Goal: Information Seeking & Learning: Learn about a topic

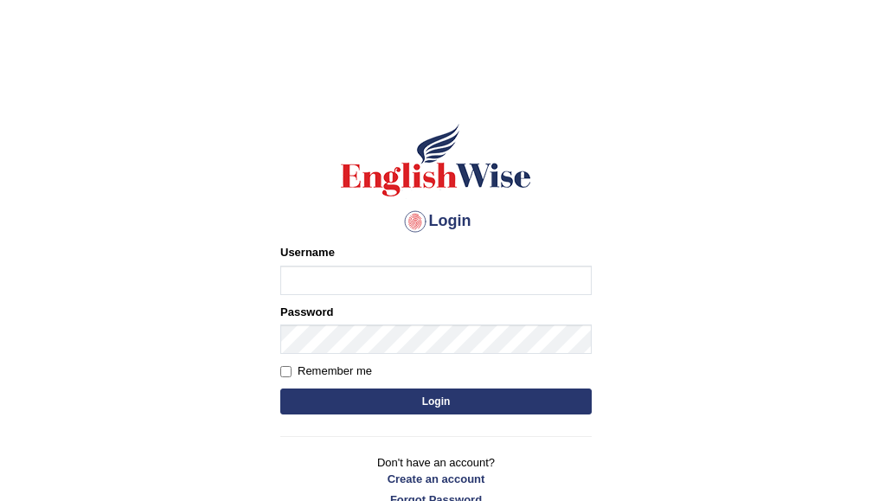
type input "H"
type input "hbehal"
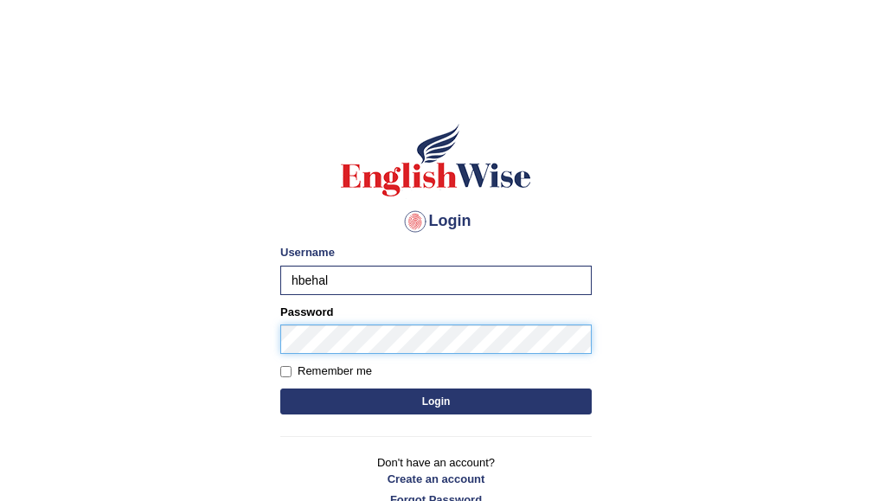
click at [280, 388] on button "Login" at bounding box center [435, 401] width 311 height 26
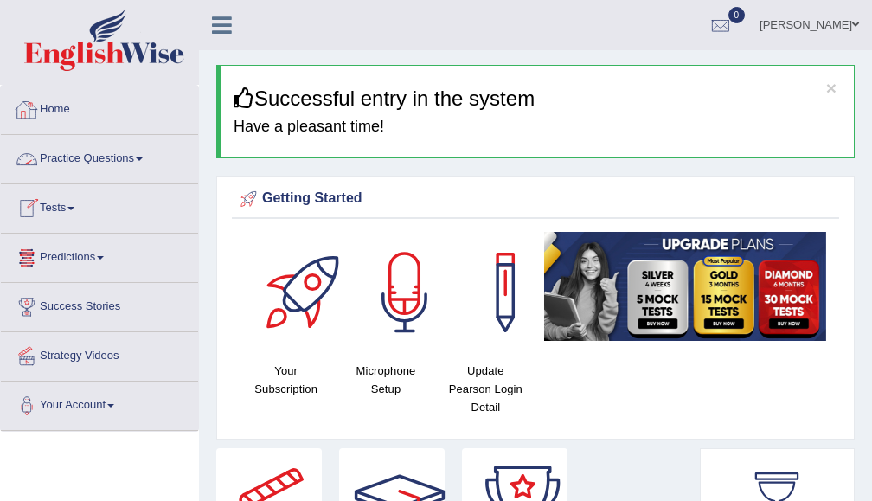
click at [70, 199] on link "Tests" at bounding box center [99, 205] width 197 height 43
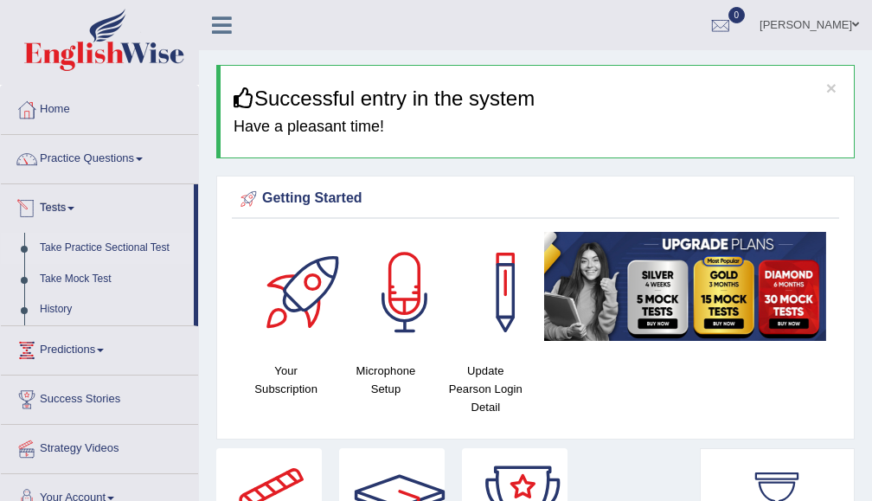
click at [137, 248] on link "Take Practice Sectional Test" at bounding box center [113, 248] width 162 height 31
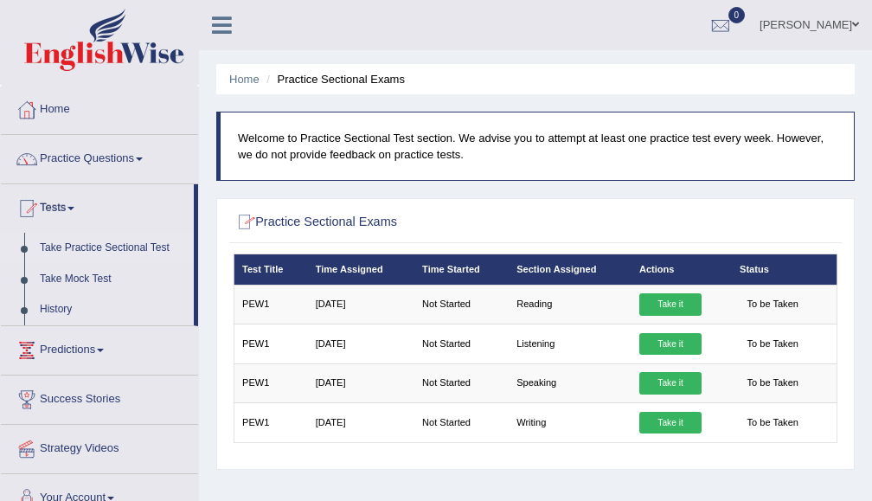
scroll to position [93, 0]
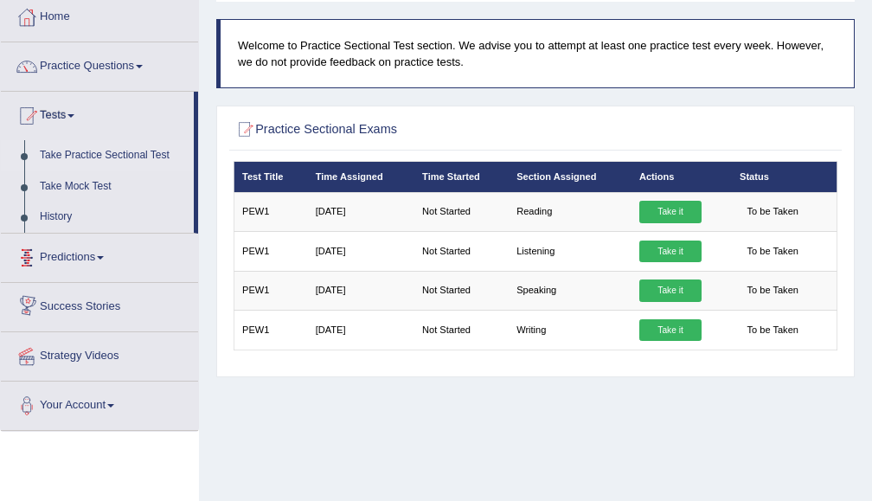
click at [64, 263] on link "Predictions" at bounding box center [99, 254] width 197 height 43
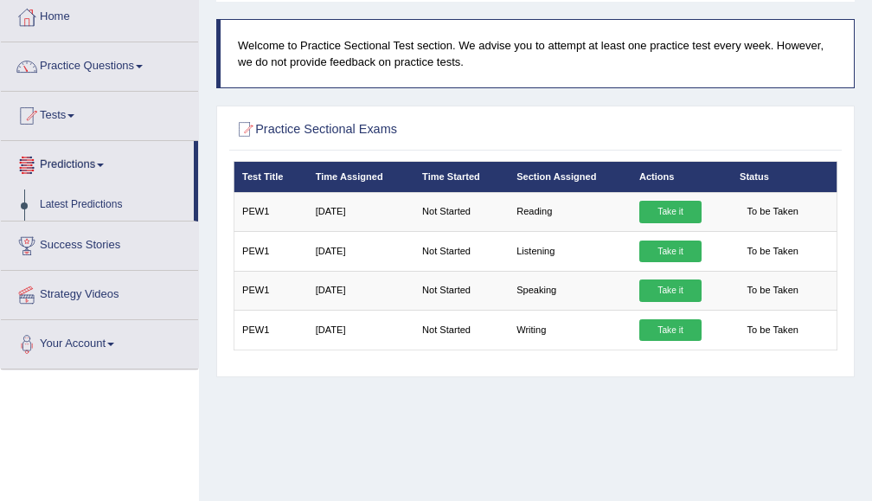
scroll to position [0, 0]
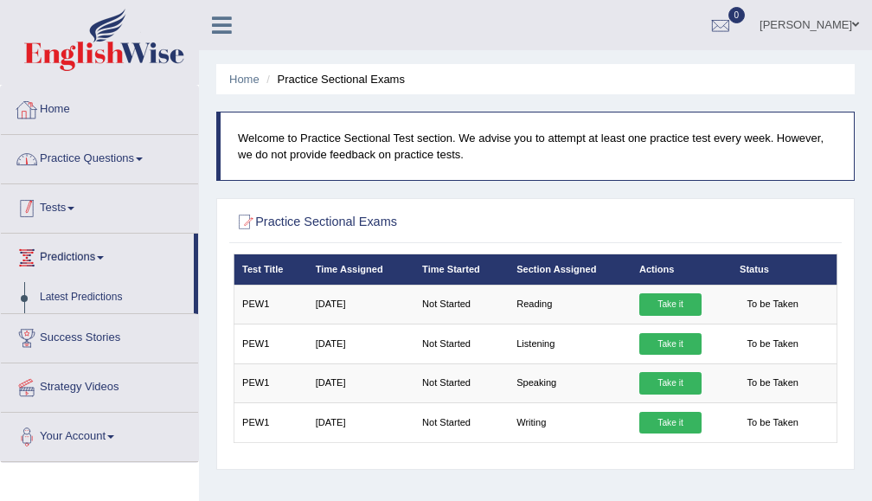
click at [54, 103] on link "Home" at bounding box center [99, 107] width 197 height 43
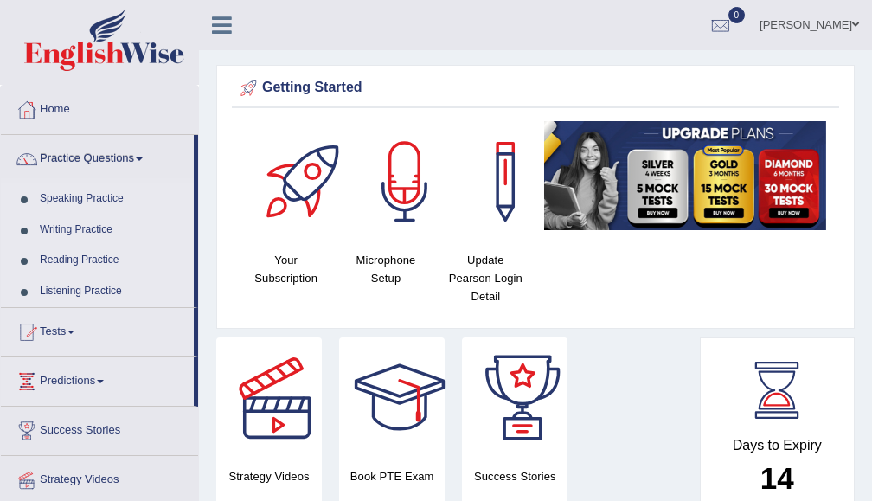
click at [96, 191] on link "Speaking Practice" at bounding box center [113, 198] width 162 height 31
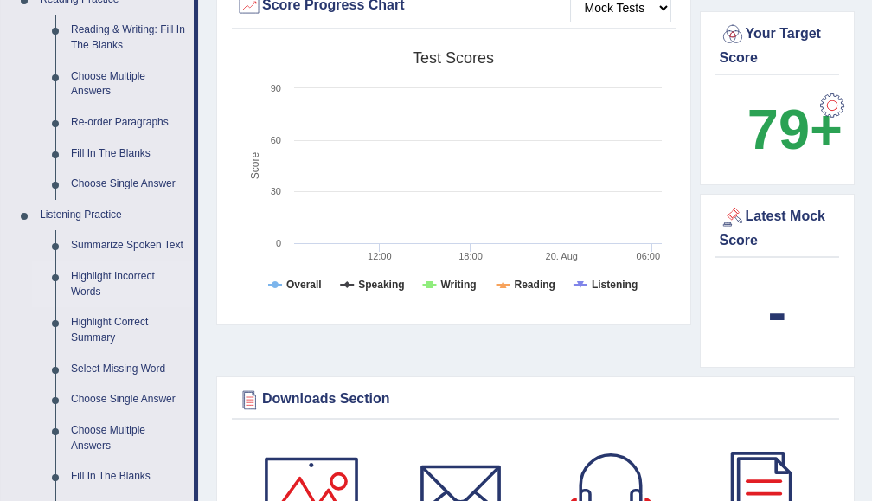
scroll to position [830, 0]
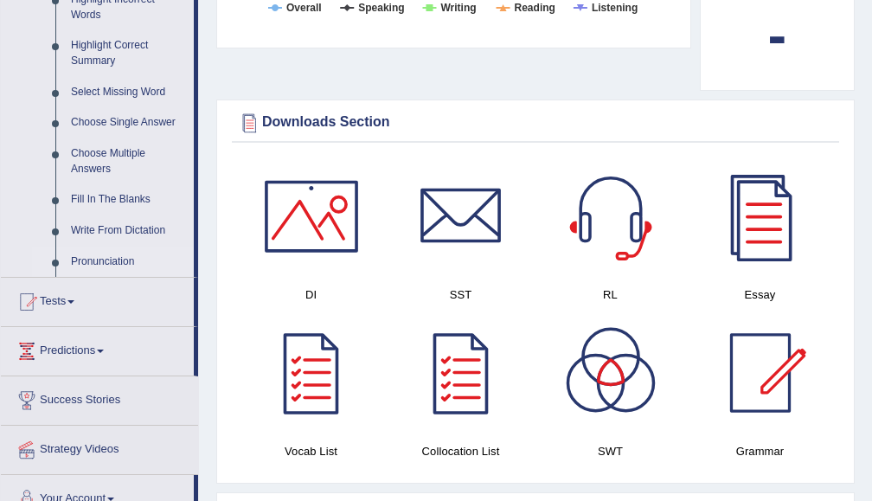
click at [117, 262] on link "Pronunciation" at bounding box center [128, 261] width 131 height 31
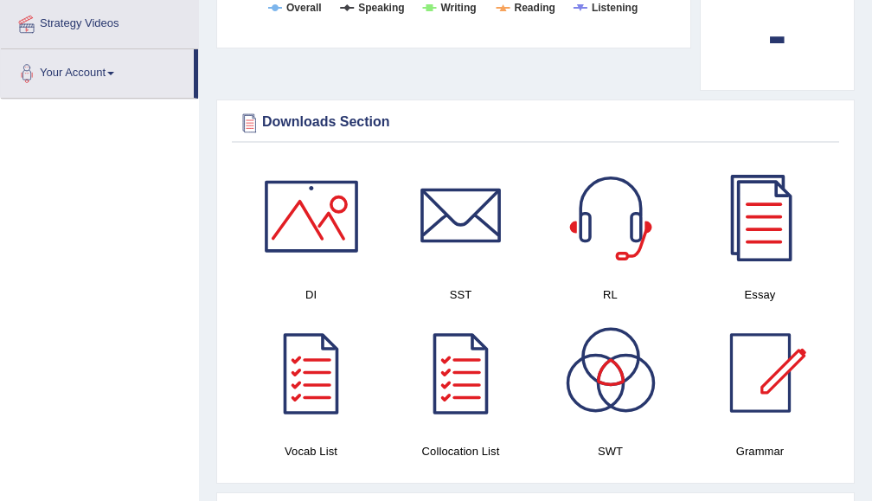
scroll to position [263, 0]
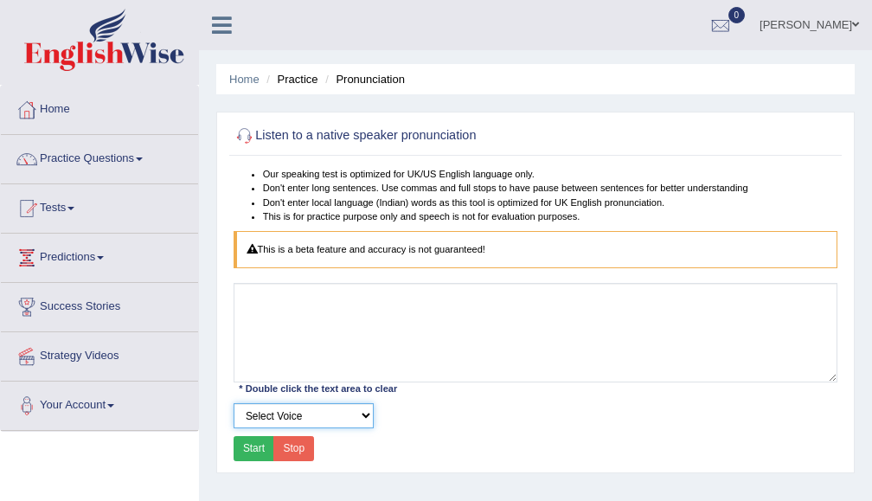
click at [328, 419] on select "Select Voice UK English Female UK English Male" at bounding box center [303, 415] width 140 height 25
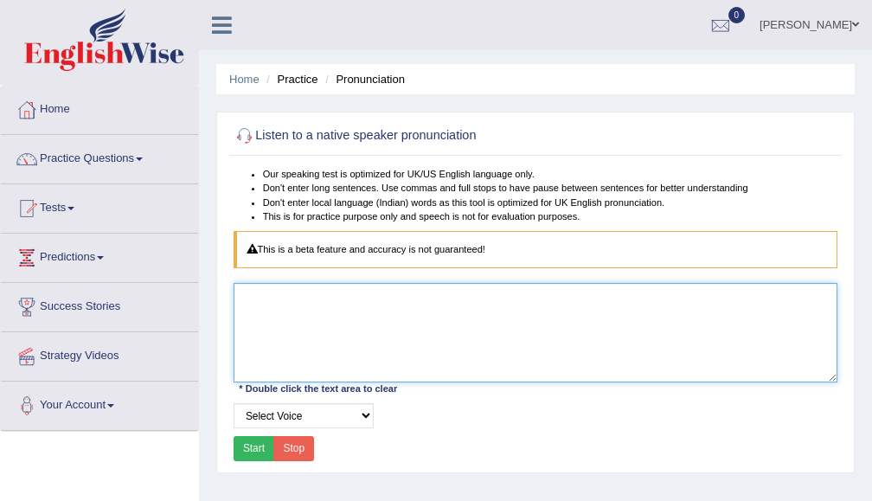
click at [335, 345] on textarea at bounding box center [535, 332] width 604 height 99
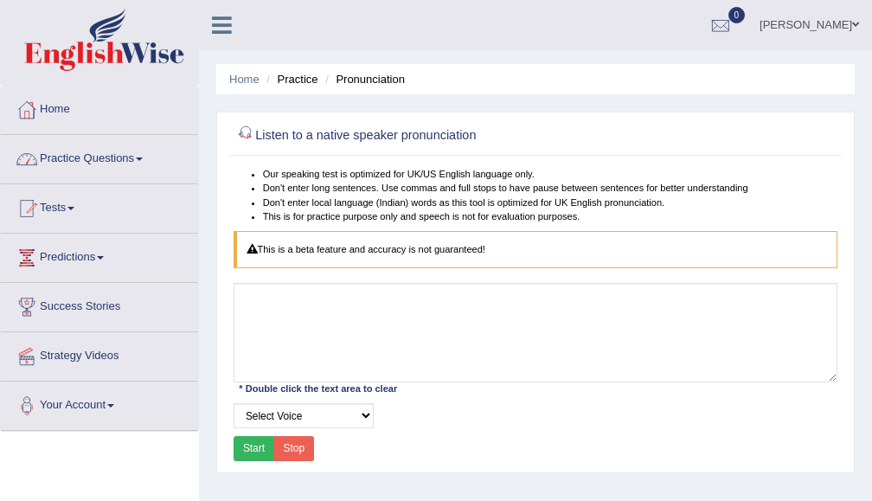
click at [110, 144] on link "Practice Questions" at bounding box center [99, 156] width 197 height 43
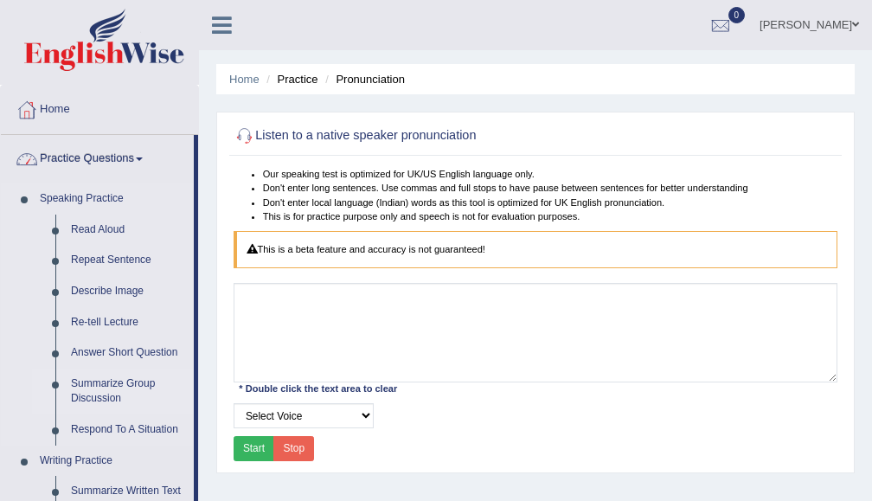
scroll to position [184, 0]
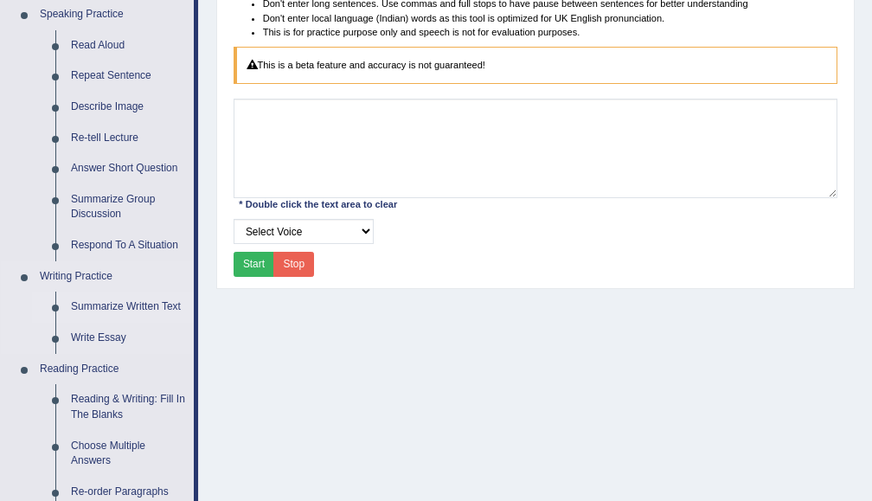
click at [106, 308] on link "Summarize Written Text" at bounding box center [128, 306] width 131 height 31
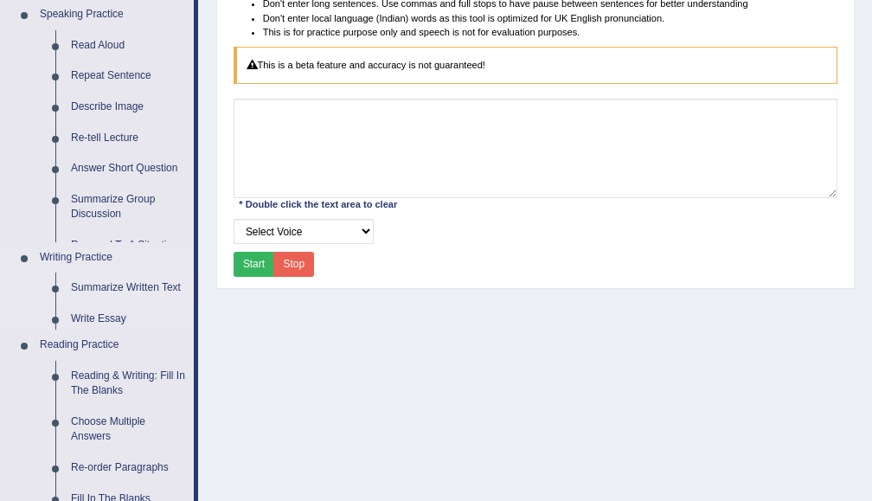
click at [106, 308] on ul "Speaking Practice Read Aloud Repeat Sentence Describe Image Re-tell Lecture Ans…" at bounding box center [97, 421] width 193 height 844
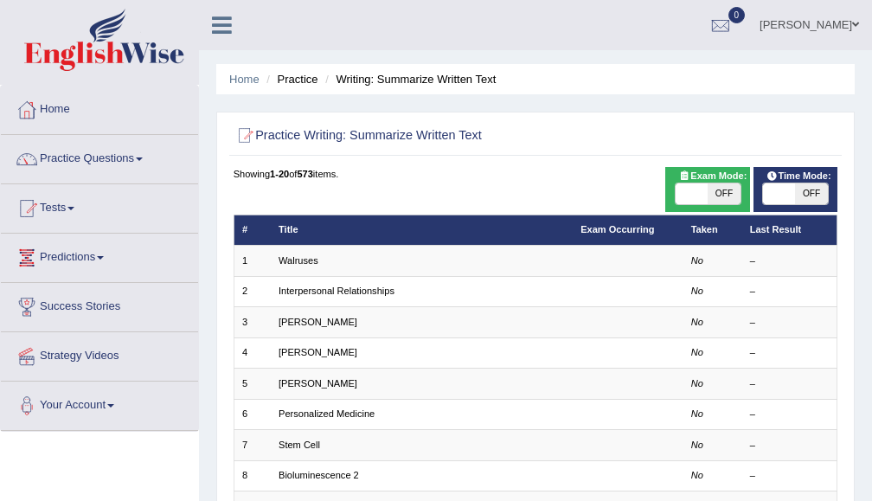
click at [691, 196] on span at bounding box center [691, 193] width 32 height 21
checkbox input "true"
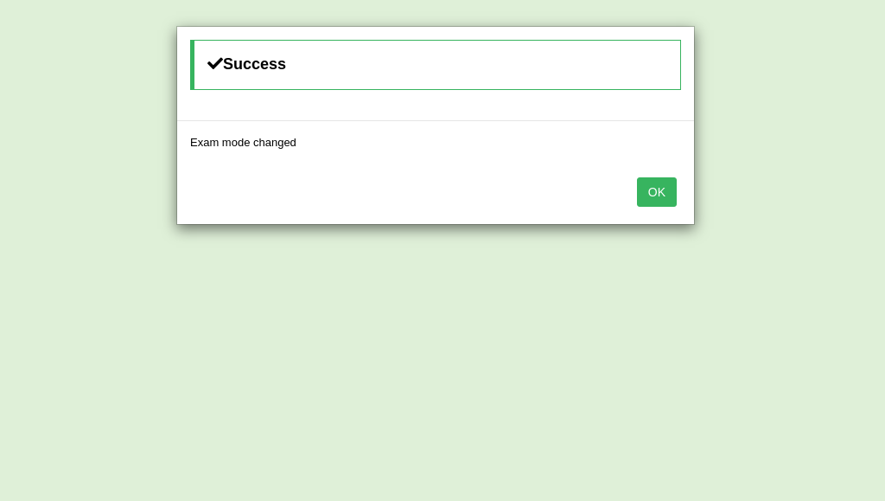
click at [645, 191] on button "OK" at bounding box center [657, 191] width 40 height 29
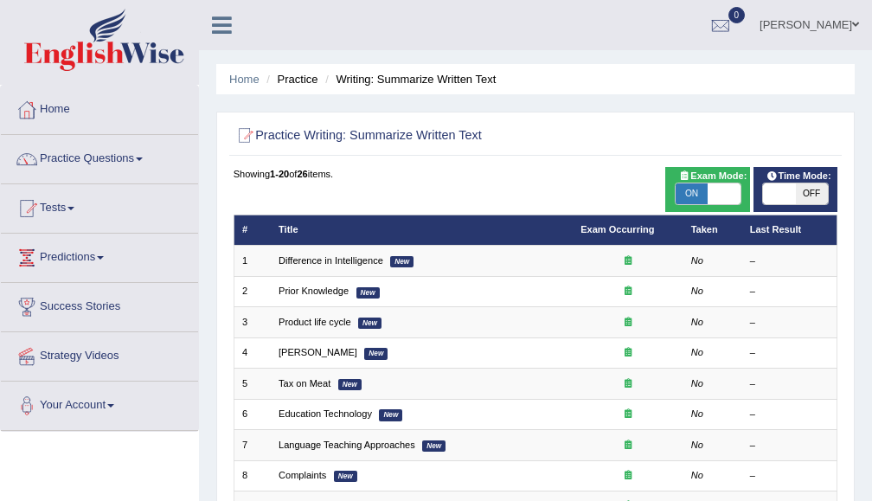
click at [777, 191] on span at bounding box center [779, 193] width 32 height 21
checkbox input "true"
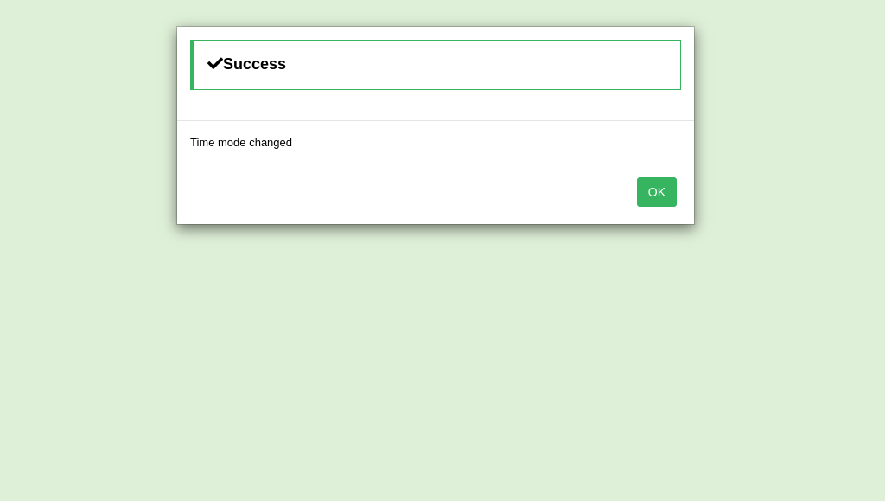
click at [641, 190] on button "OK" at bounding box center [657, 191] width 40 height 29
click at [641, 190] on div "OK" at bounding box center [435, 193] width 517 height 61
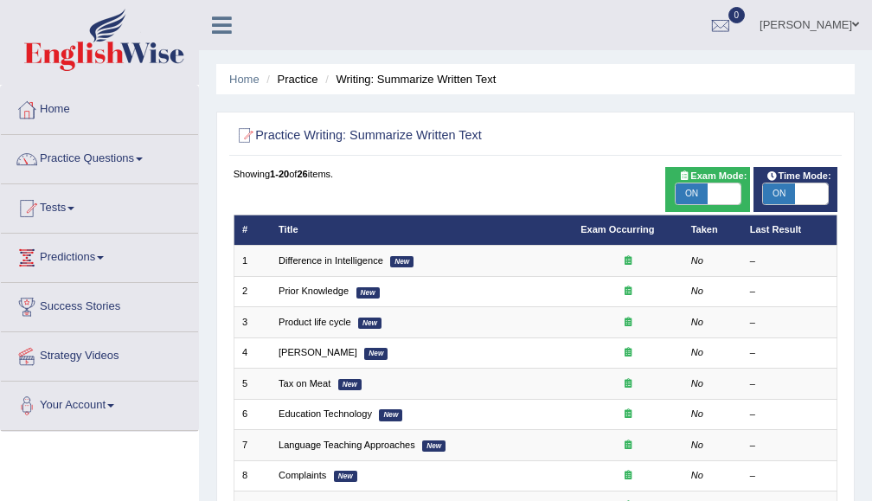
click at [731, 193] on span at bounding box center [723, 193] width 32 height 21
checkbox input "false"
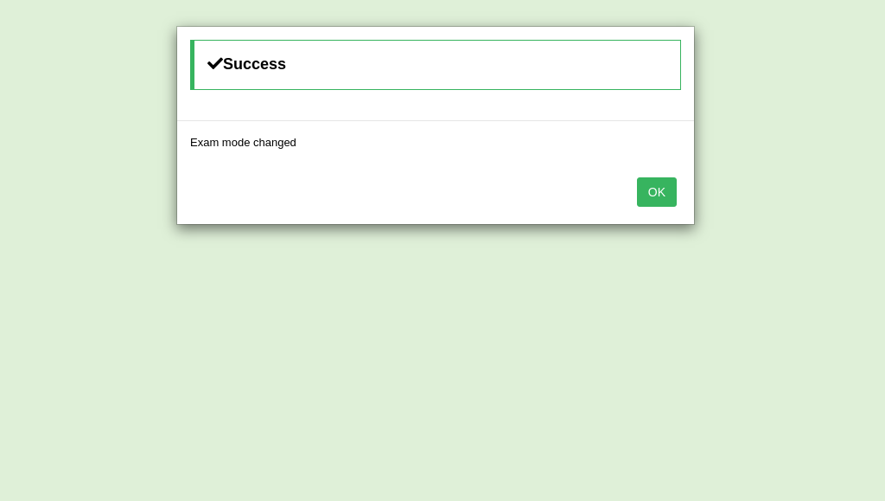
click at [637, 195] on button "OK" at bounding box center [657, 191] width 40 height 29
click at [637, 194] on button "OK" at bounding box center [657, 191] width 40 height 29
click at [678, 180] on div "OK" at bounding box center [435, 193] width 517 height 61
click at [660, 193] on button "OK" at bounding box center [657, 191] width 40 height 29
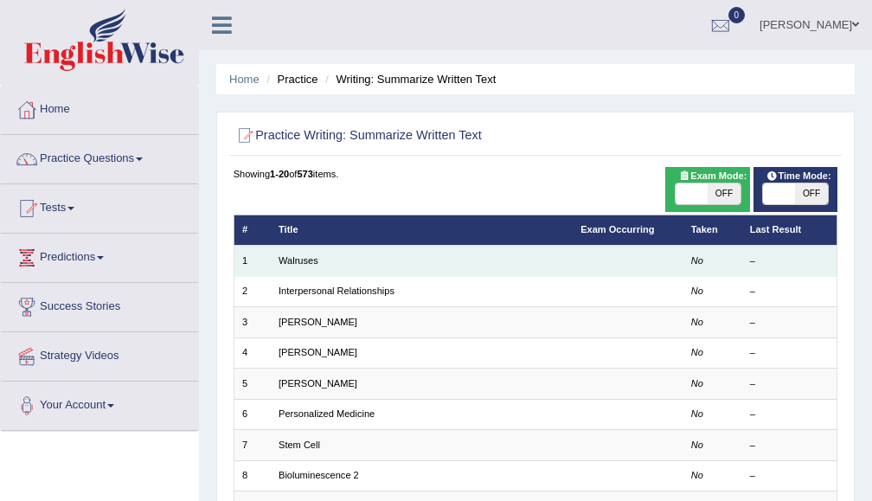
click at [355, 266] on td "Walruses" at bounding box center [422, 261] width 302 height 30
click at [709, 269] on td "No" at bounding box center [711, 261] width 59 height 30
click at [295, 259] on link "Walruses" at bounding box center [298, 260] width 40 height 10
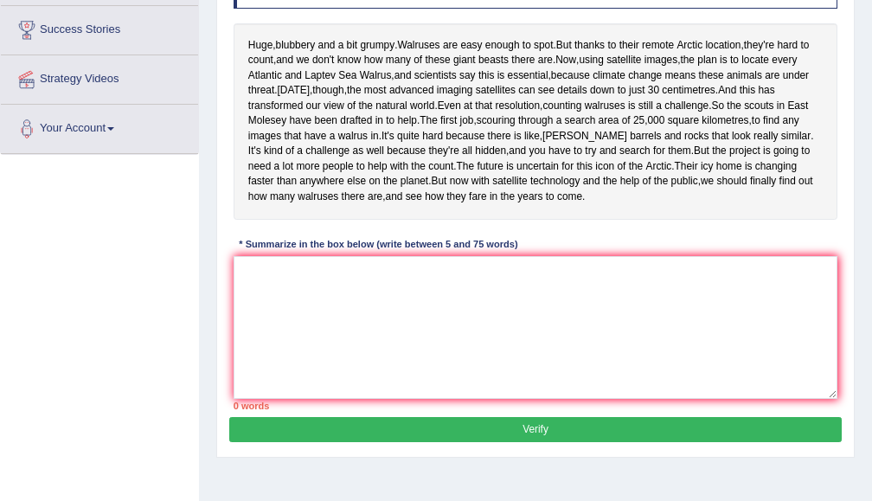
scroll to position [369, 0]
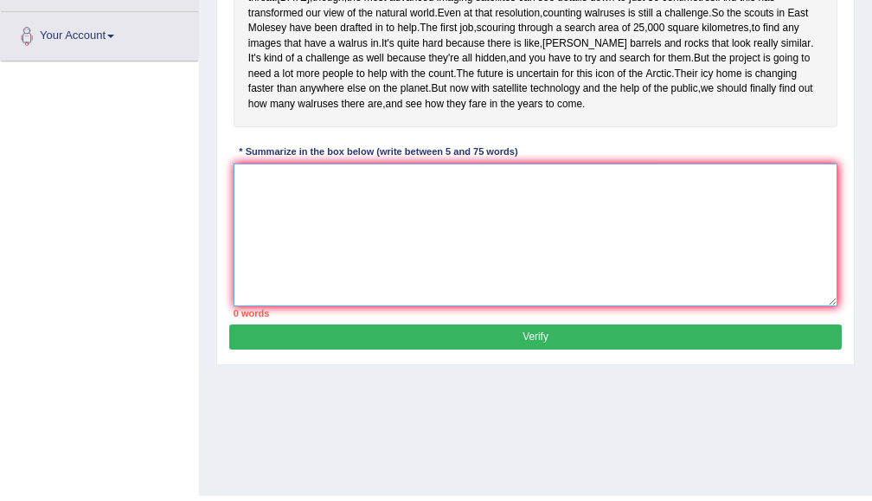
click at [476, 283] on textarea at bounding box center [535, 234] width 604 height 143
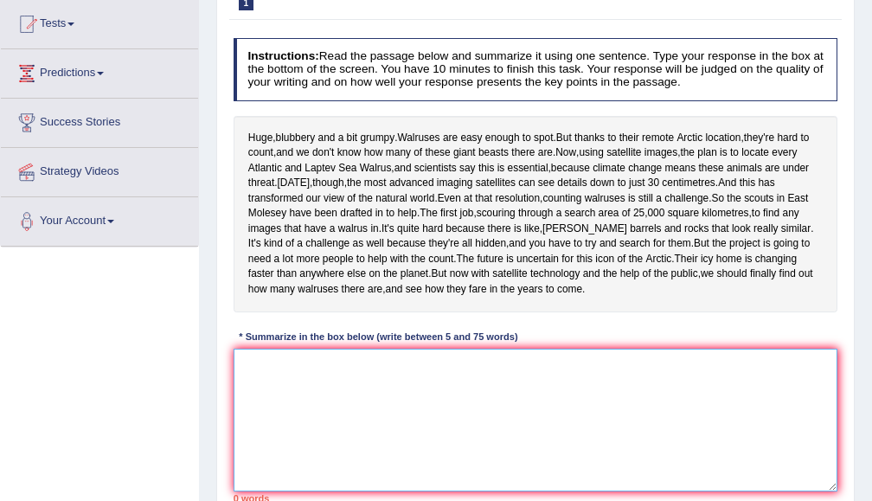
scroll to position [0, 0]
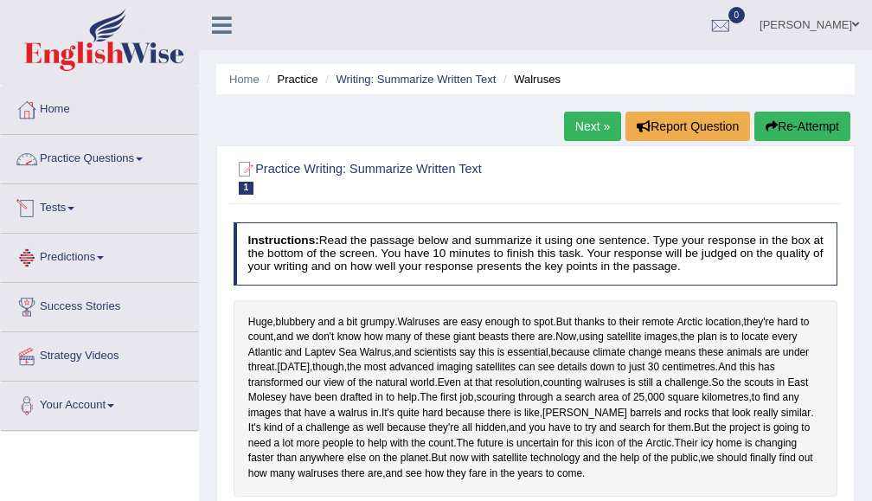
click at [76, 251] on link "Predictions" at bounding box center [99, 254] width 197 height 43
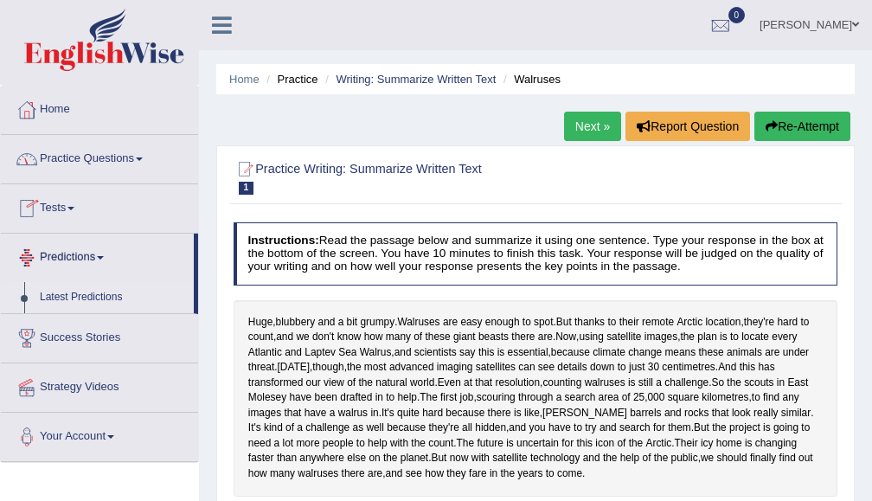
click at [103, 300] on link "Latest Predictions" at bounding box center [113, 297] width 162 height 31
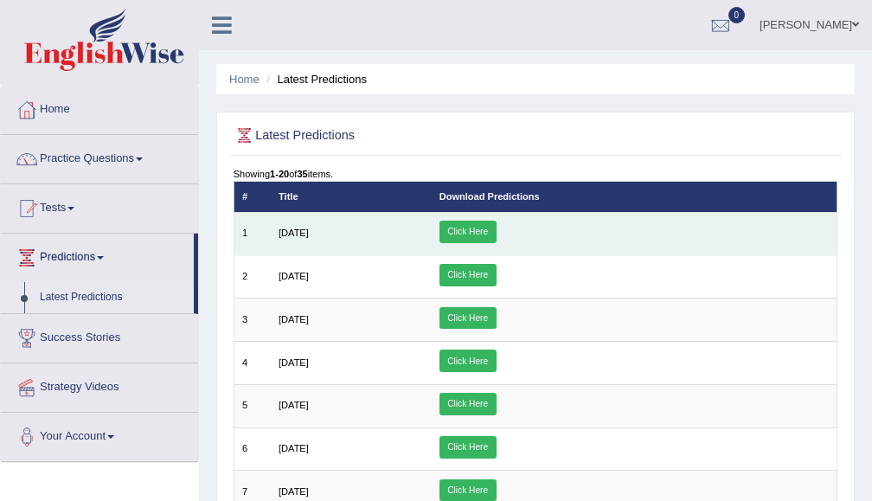
click at [496, 230] on link "Click Here" at bounding box center [467, 232] width 57 height 22
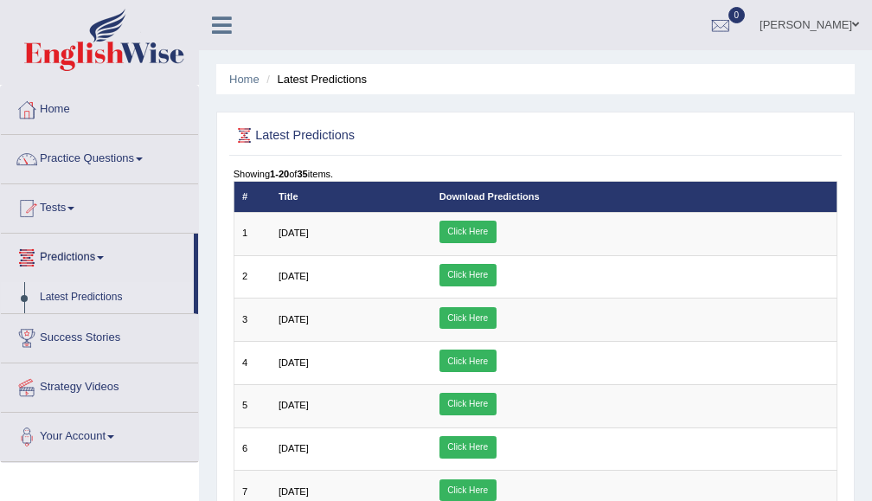
click at [121, 146] on link "Practice Questions" at bounding box center [99, 156] width 197 height 43
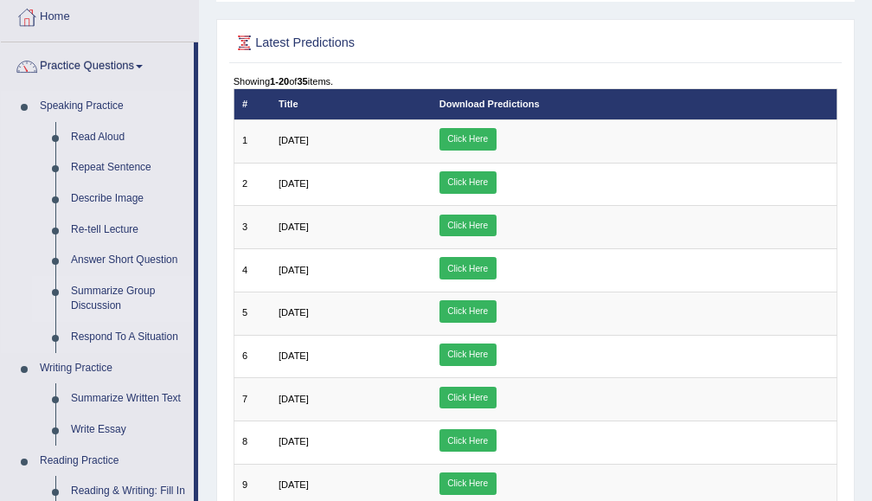
scroll to position [184, 0]
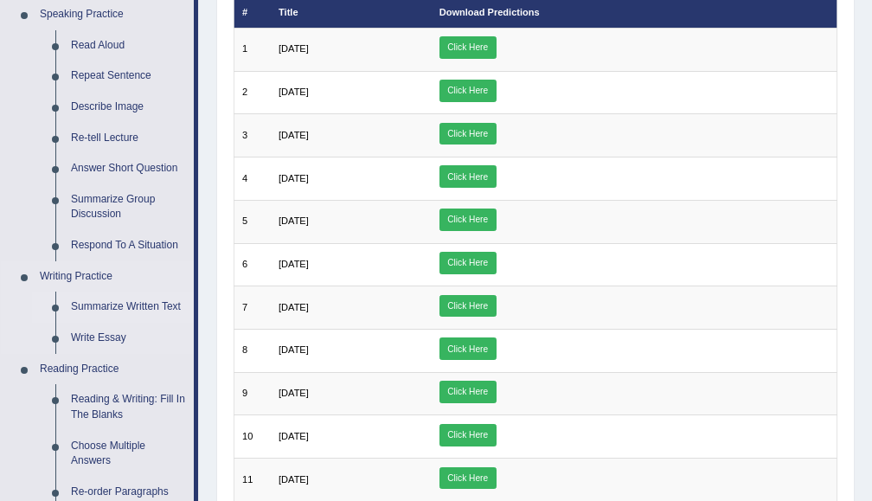
click at [104, 308] on link "Summarize Written Text" at bounding box center [128, 306] width 131 height 31
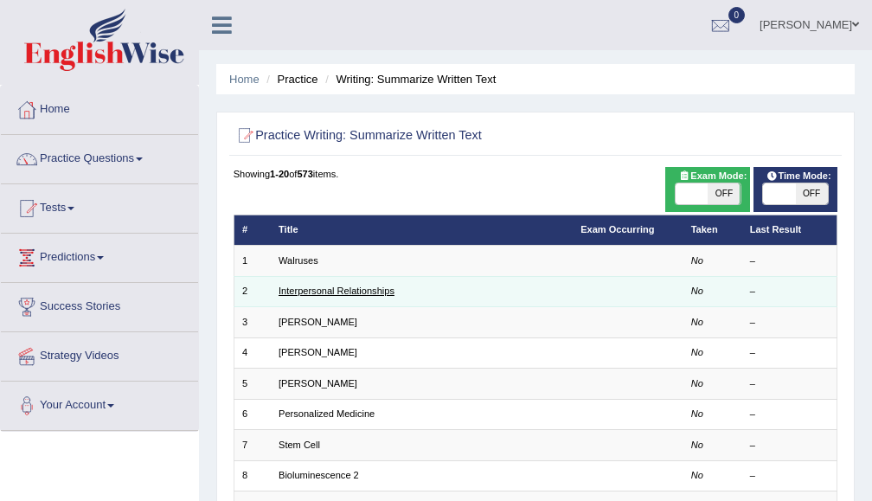
click at [326, 294] on link "Interpersonal Relationships" at bounding box center [336, 290] width 116 height 10
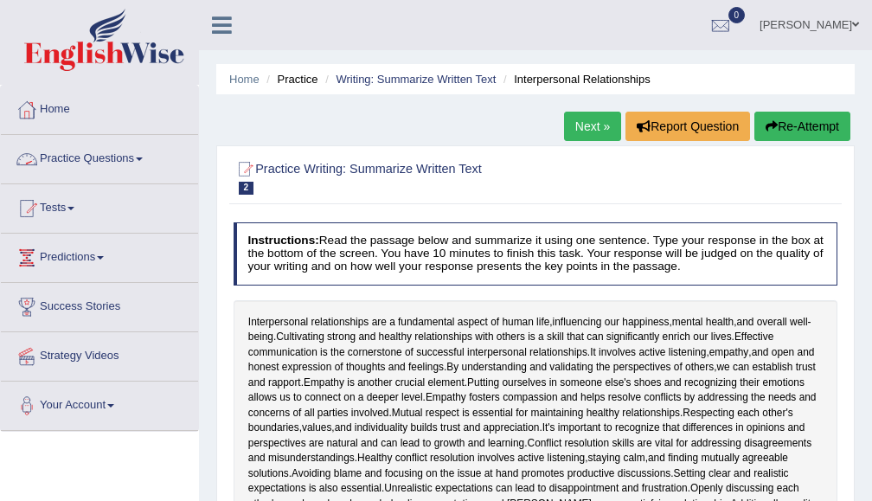
click at [129, 157] on link "Practice Questions" at bounding box center [99, 156] width 197 height 43
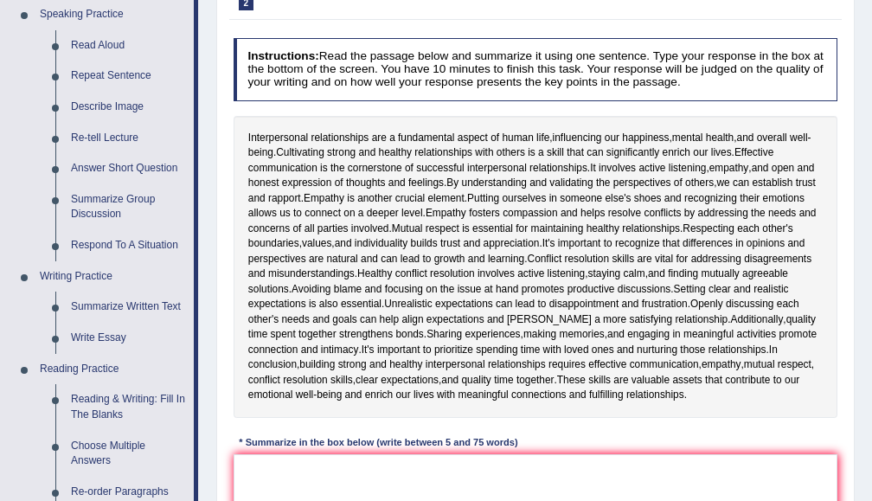
scroll to position [277, 0]
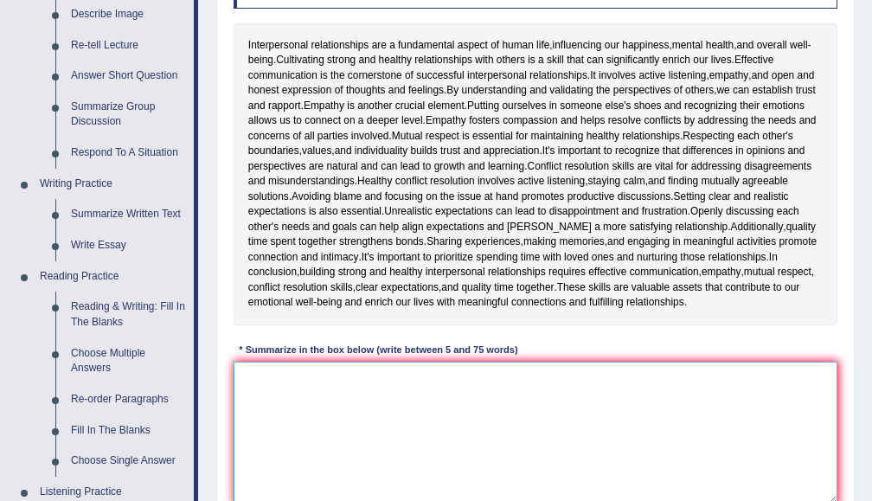
click at [456, 390] on textarea at bounding box center [535, 432] width 604 height 143
click at [384, 418] on textarea at bounding box center [535, 432] width 604 height 143
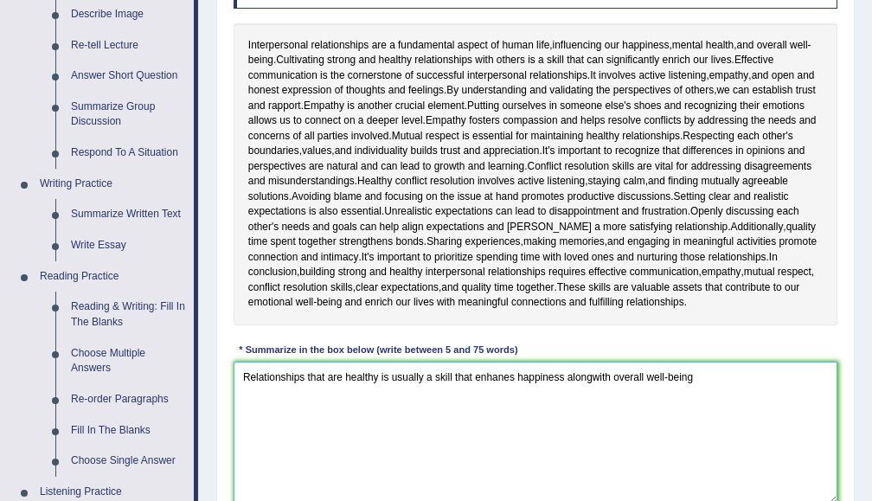
click at [456, 380] on textarea "Relationships that are healthy is usually a skill that enhanes happiness alongw…" at bounding box center [535, 432] width 604 height 143
click at [467, 373] on textarea "Relationships that are healthy is usually a persom's skill that enhanes happine…" at bounding box center [535, 432] width 604 height 143
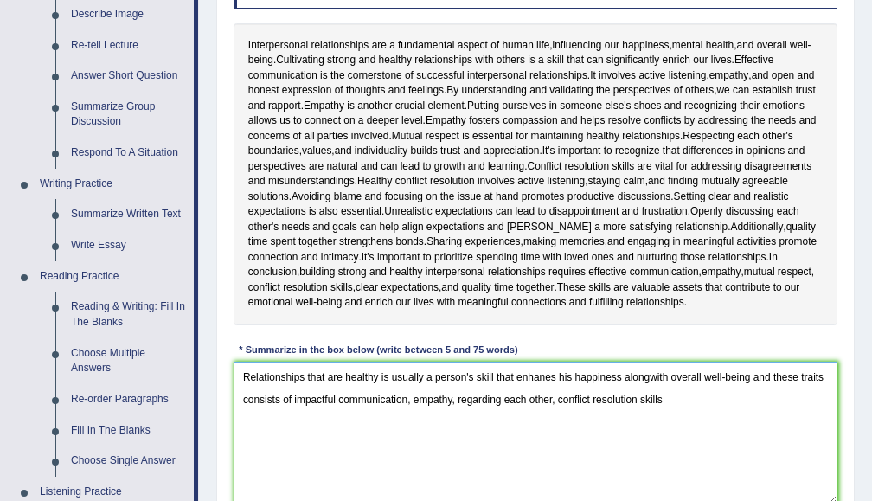
drag, startPoint x: 668, startPoint y: 379, endPoint x: 626, endPoint y: 376, distance: 41.6
click at [626, 376] on textarea "Relationships that are healthy is usually a person's skill that enhanes his hap…" at bounding box center [535, 432] width 604 height 143
click at [666, 404] on textarea "Relationships that are healthy is usually a person's skill that enhanes his hap…" at bounding box center [535, 432] width 604 height 143
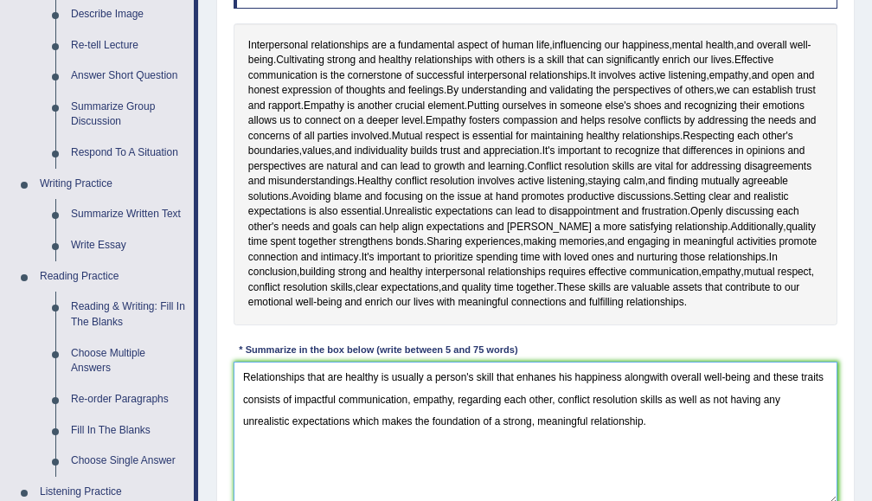
scroll to position [553, 0]
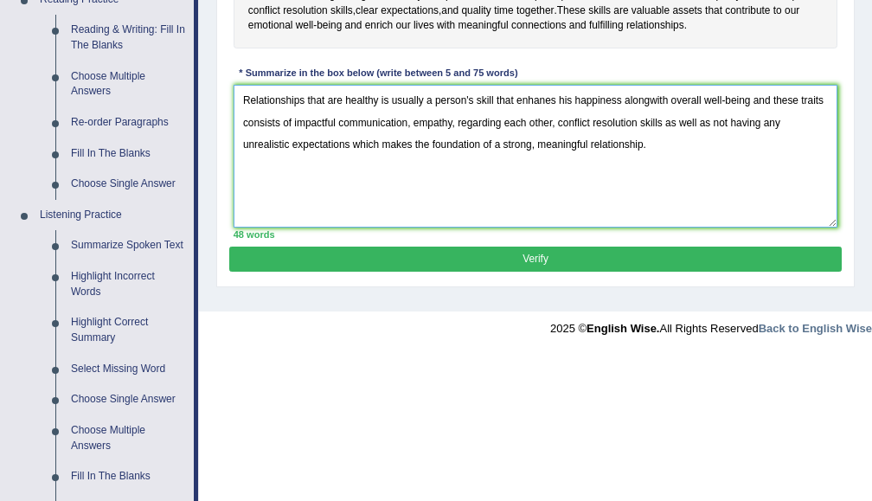
type textarea "Relationships that are healthy is usually a person's skill that enhanes his hap…"
click at [545, 257] on button "Verify" at bounding box center [534, 258] width 611 height 25
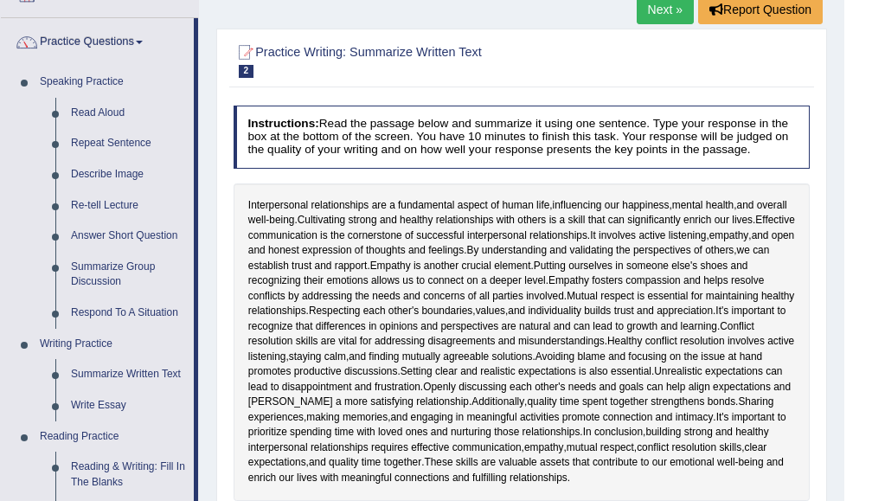
scroll to position [0, 0]
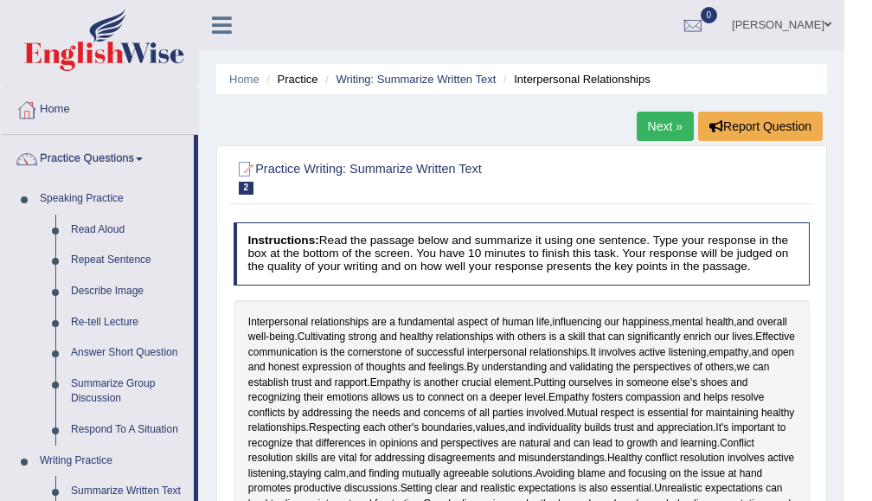
click at [641, 126] on link "Next »" at bounding box center [664, 126] width 57 height 29
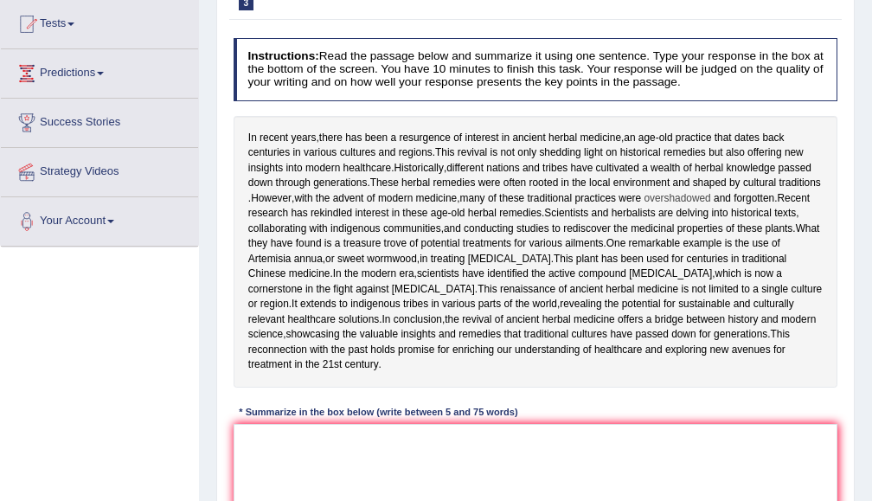
scroll to position [277, 0]
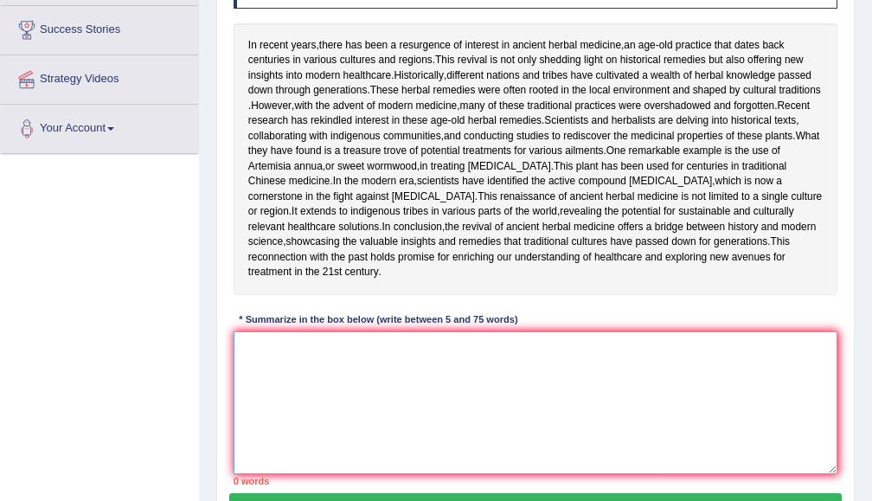
click at [298, 468] on textarea at bounding box center [535, 402] width 604 height 143
type textarea "u"
type textarea "h"
